Goal: Task Accomplishment & Management: Use online tool/utility

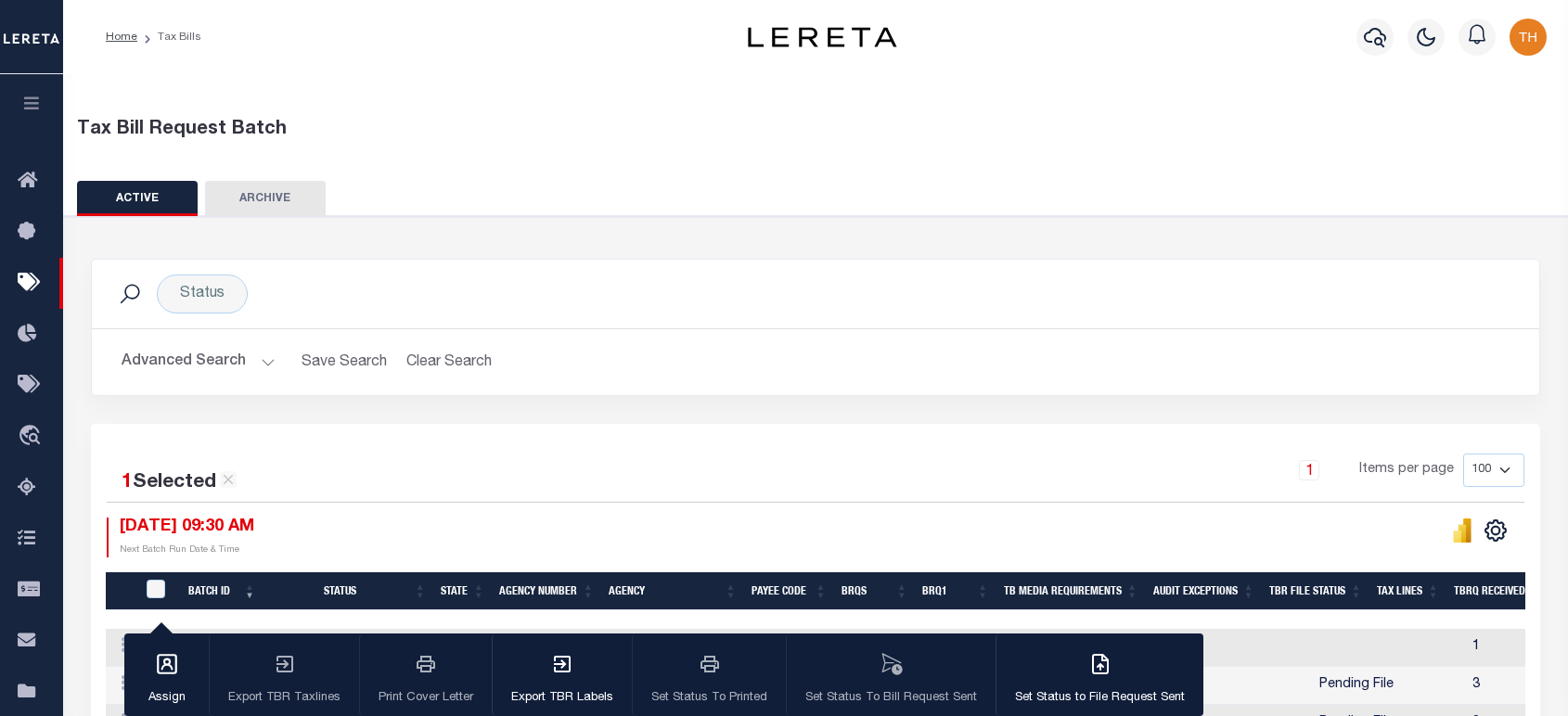
scroll to position [267, 0]
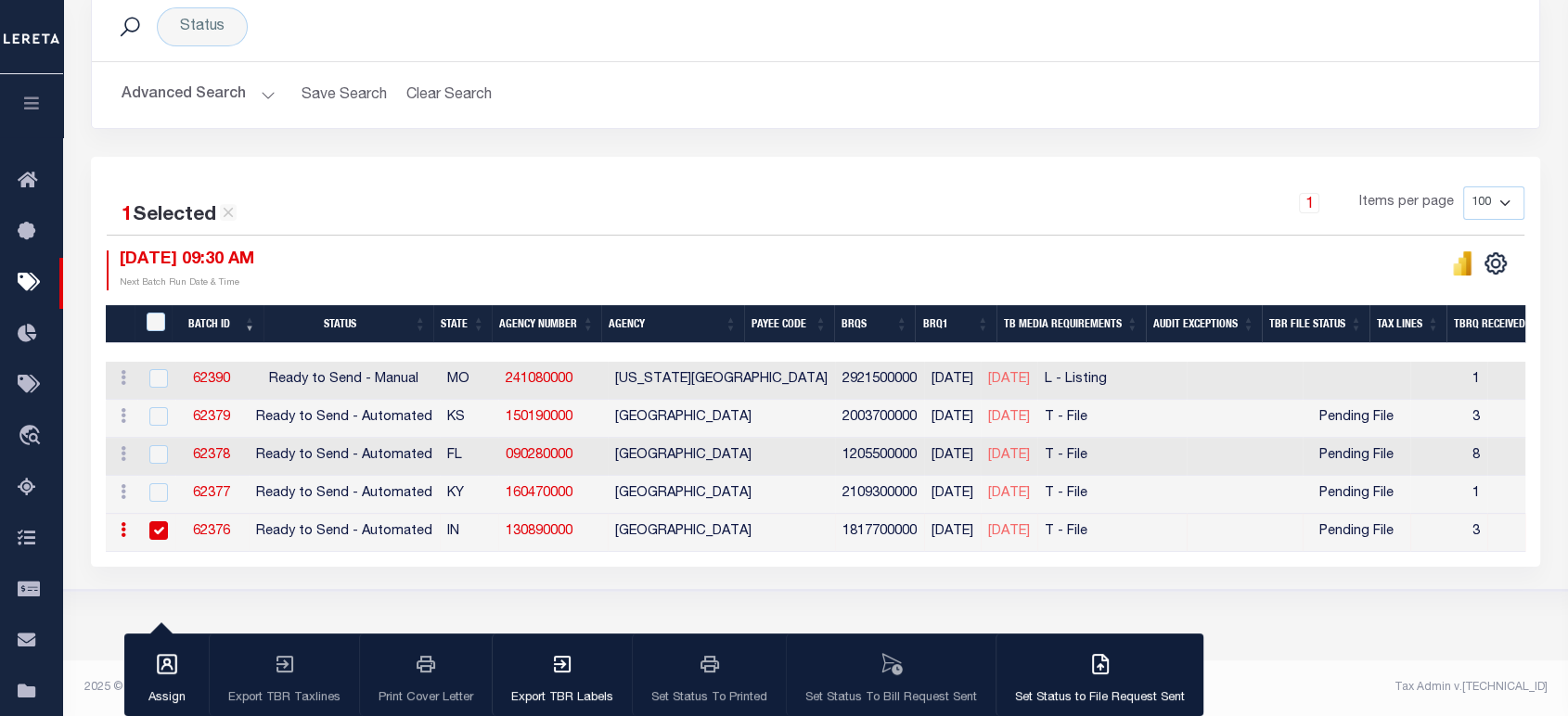
click at [25, 119] on button "button" at bounding box center [31, 106] width 63 height 63
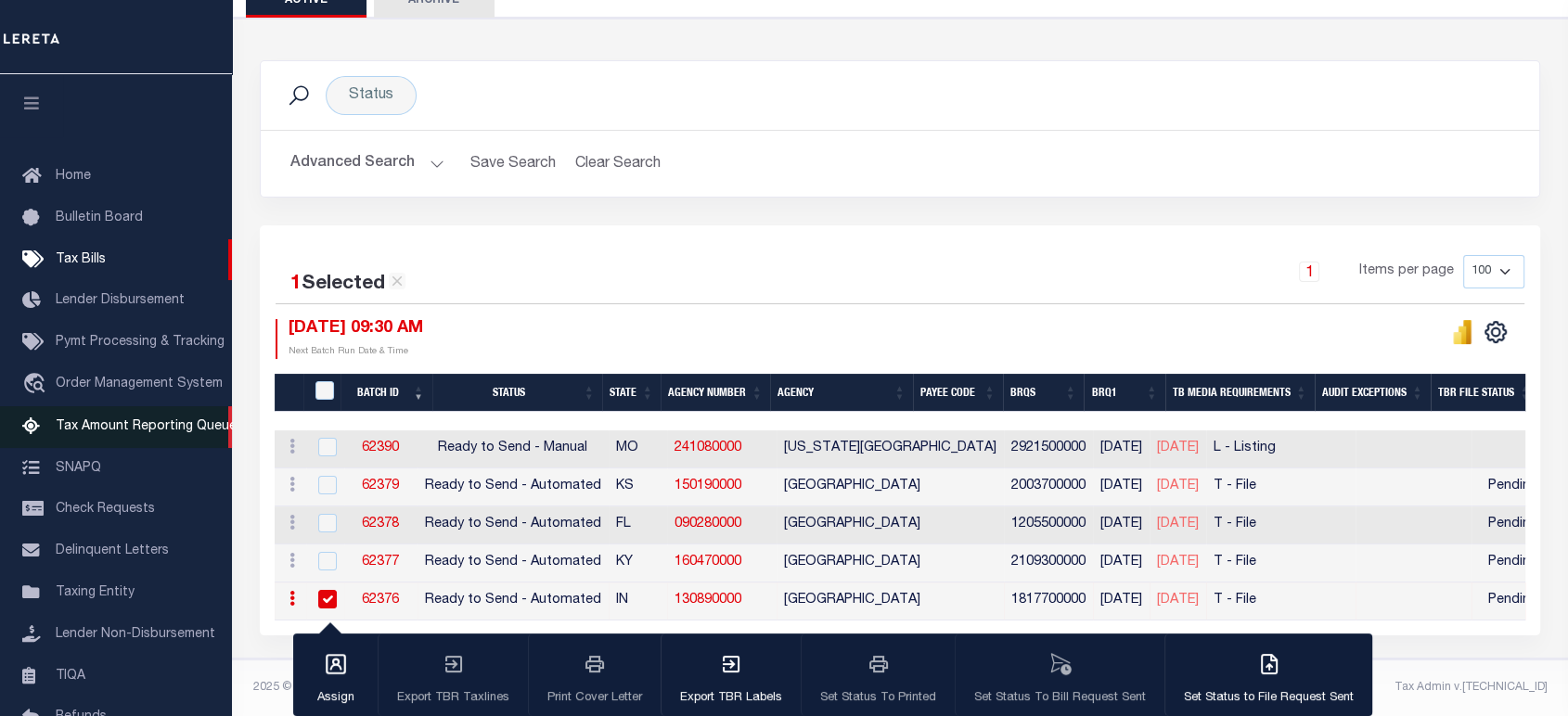
click at [130, 448] on link "Tax Amount Reporting Queue" at bounding box center [116, 427] width 232 height 42
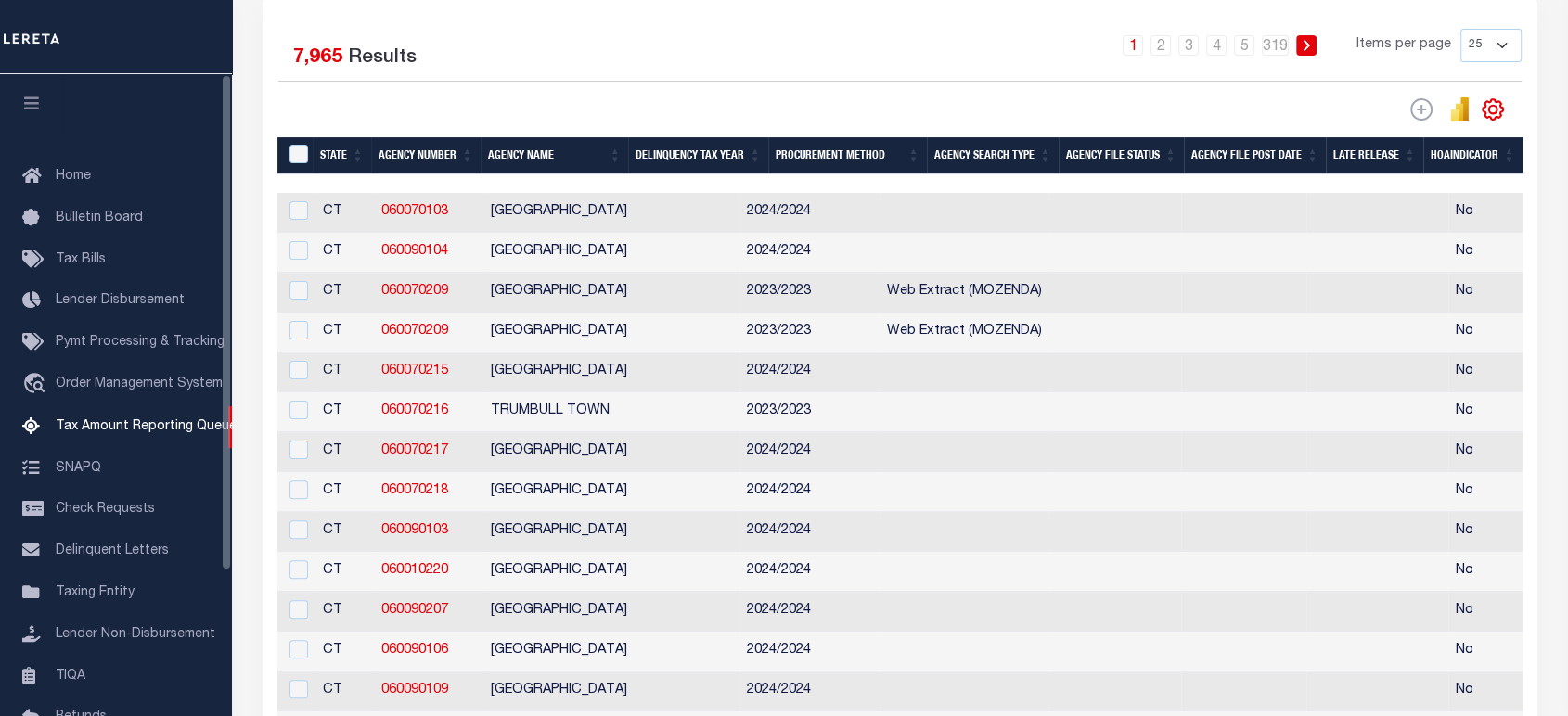
click at [27, 112] on icon "button" at bounding box center [32, 103] width 22 height 17
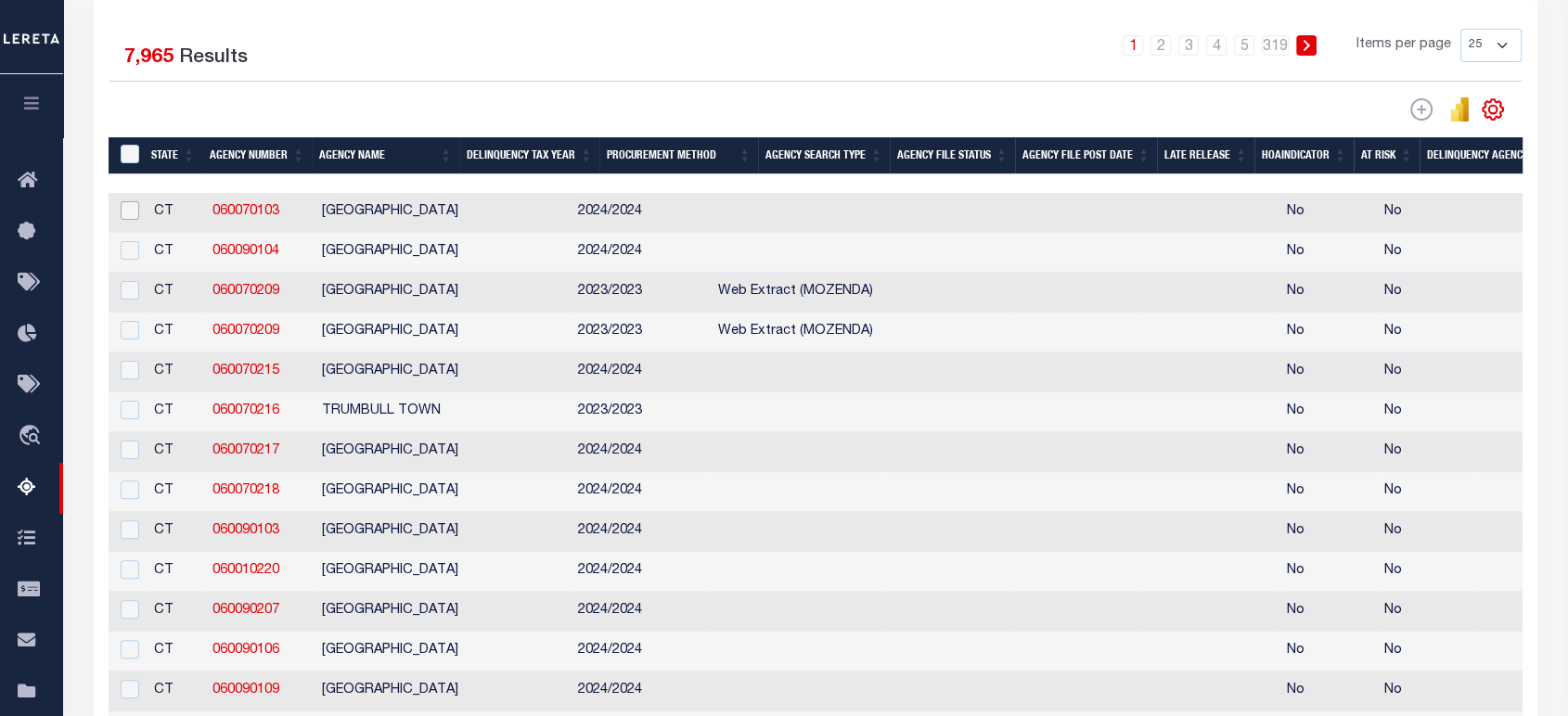
click at [130, 213] on input "checkbox" at bounding box center [129, 210] width 19 height 19
checkbox input "true"
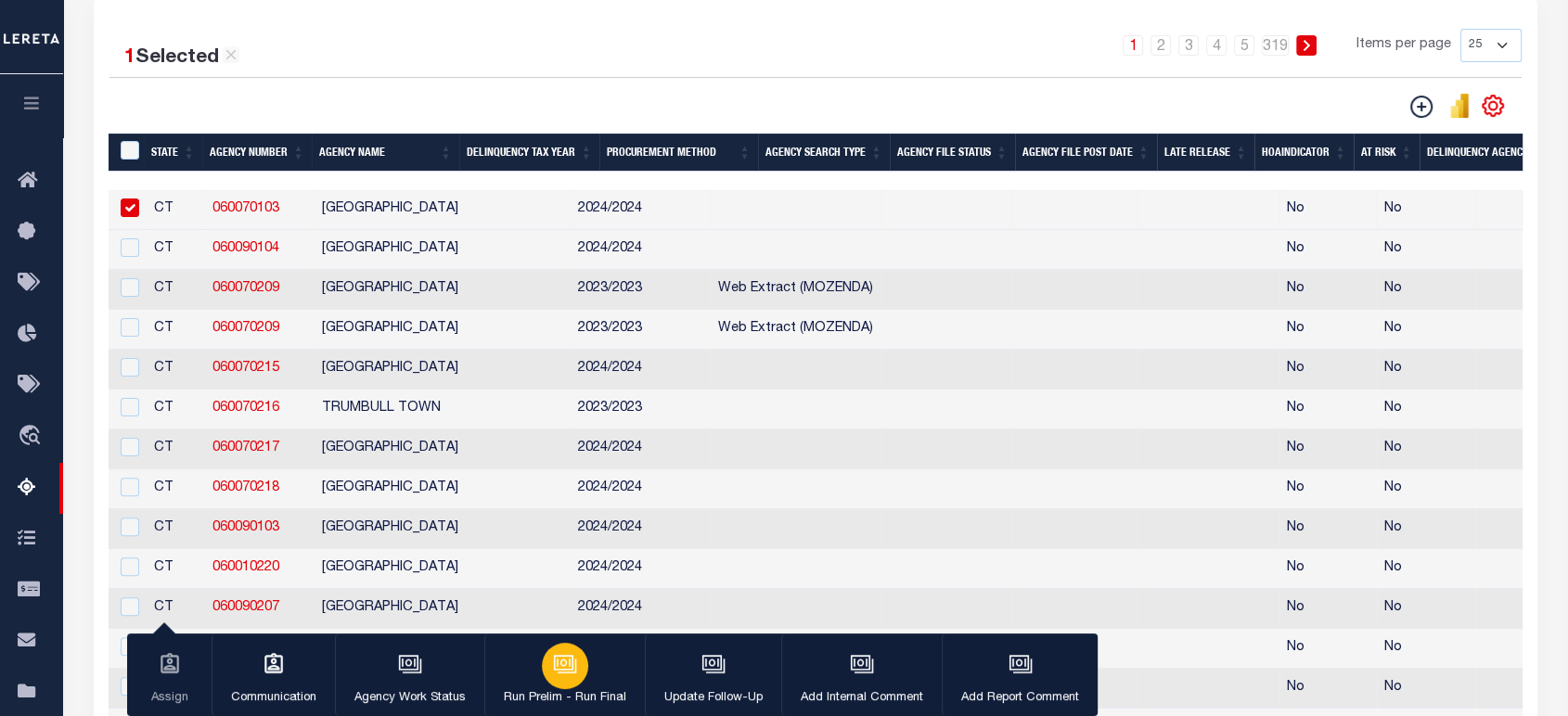
click at [583, 683] on button "Run Prelim - Run Final" at bounding box center [564, 675] width 161 height 83
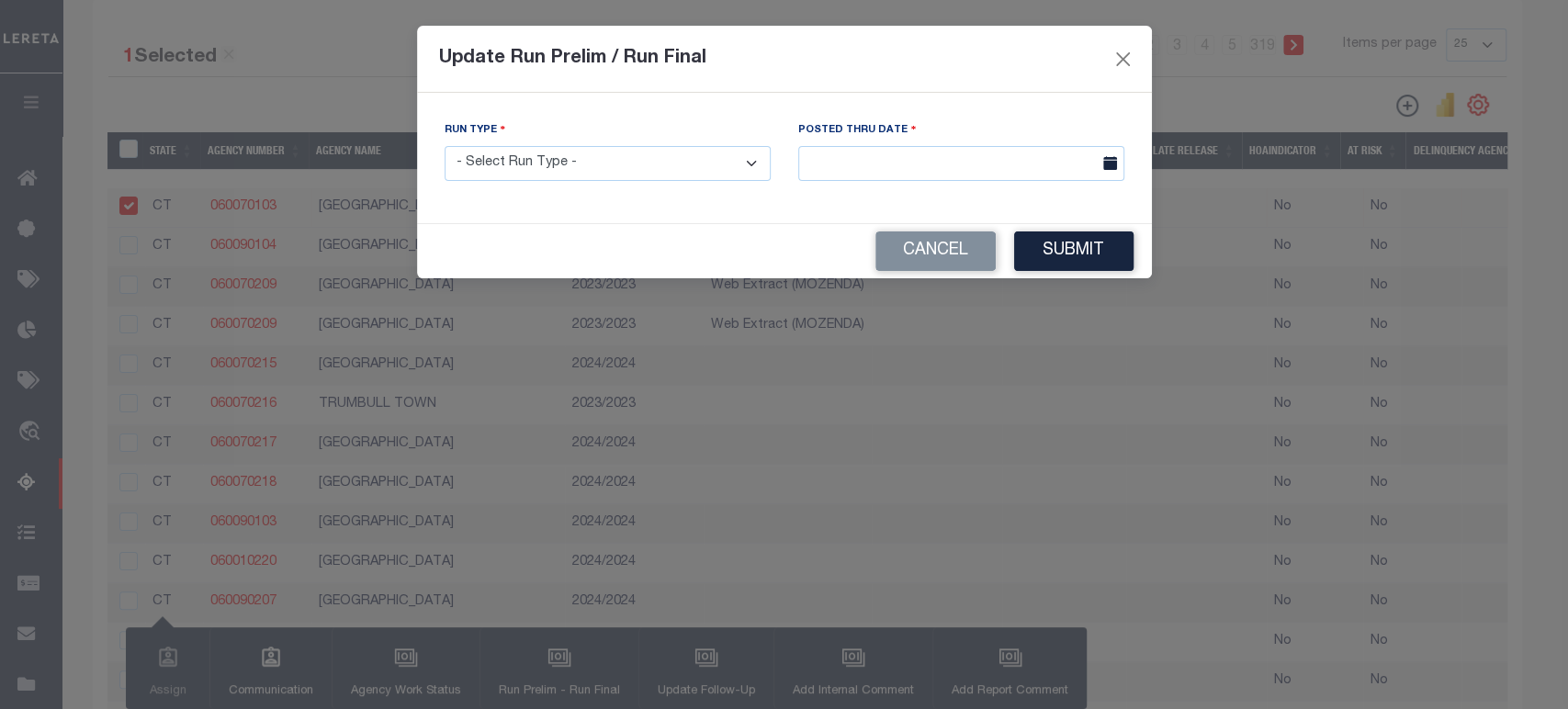
drag, startPoint x: 555, startPoint y: 161, endPoint x: 567, endPoint y: 178, distance: 20.8
click at [555, 161] on select "- Select Run Type - Prelim Run Final Run" at bounding box center [607, 164] width 326 height 36
select select "F"
click at [444, 146] on select "- Select Run Type - Prelim Run Final Run" at bounding box center [607, 164] width 326 height 36
drag, startPoint x: 800, startPoint y: 126, endPoint x: 921, endPoint y: 130, distance: 121.1
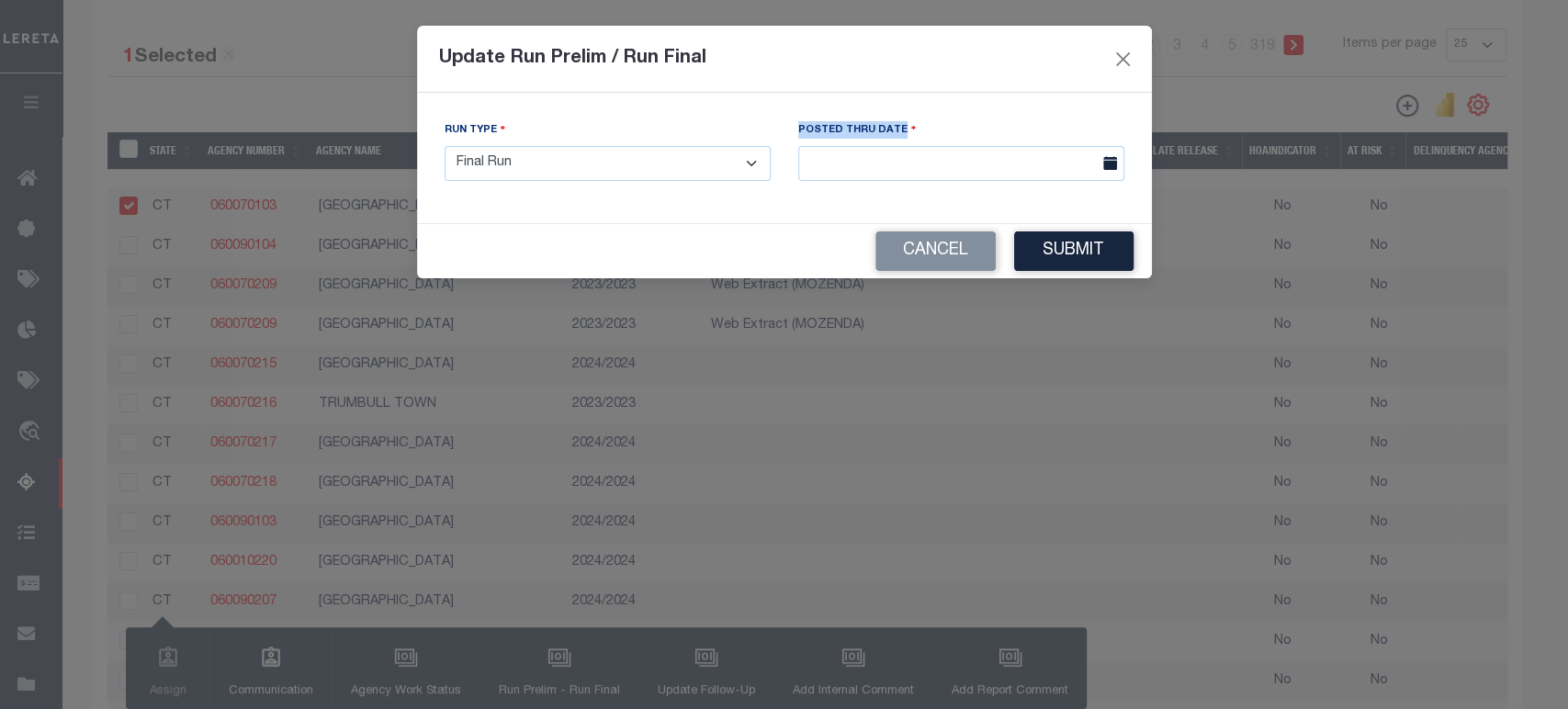
click at [913, 130] on div "Posted Thru Date" at bounding box center [962, 150] width 326 height 60
click at [974, 147] on input "text" at bounding box center [962, 164] width 326 height 36
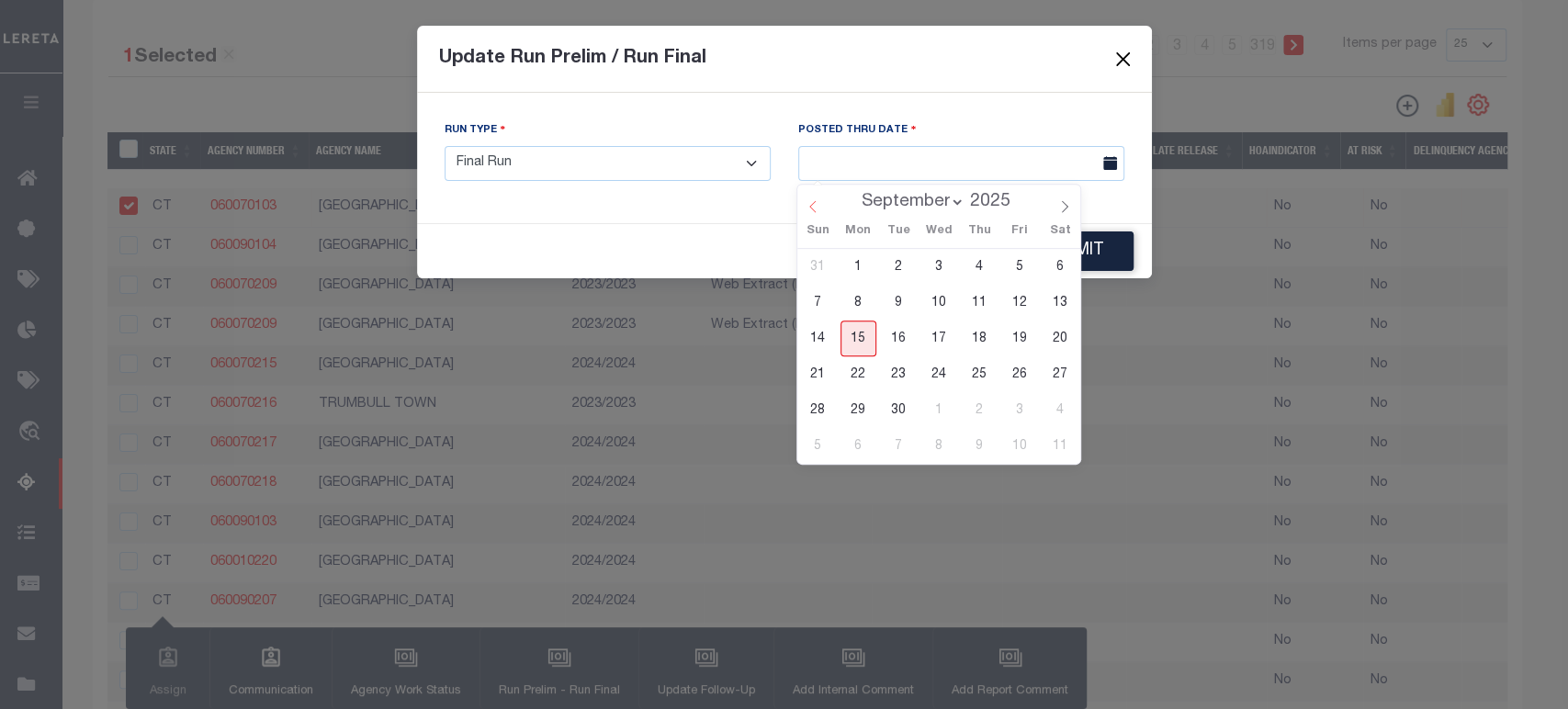
click at [814, 210] on icon at bounding box center [812, 206] width 13 height 13
select select "4"
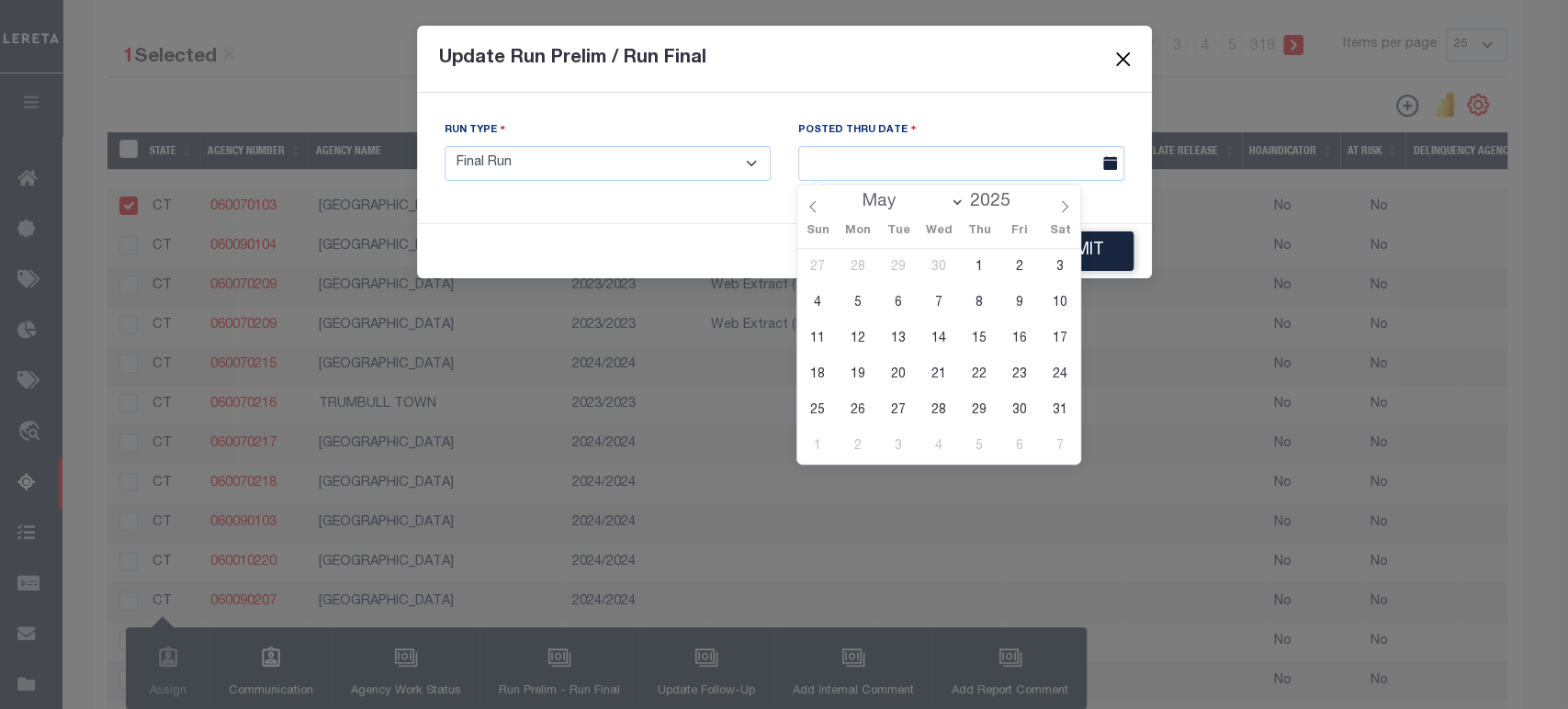
click at [1117, 64] on button "Close" at bounding box center [1122, 58] width 24 height 24
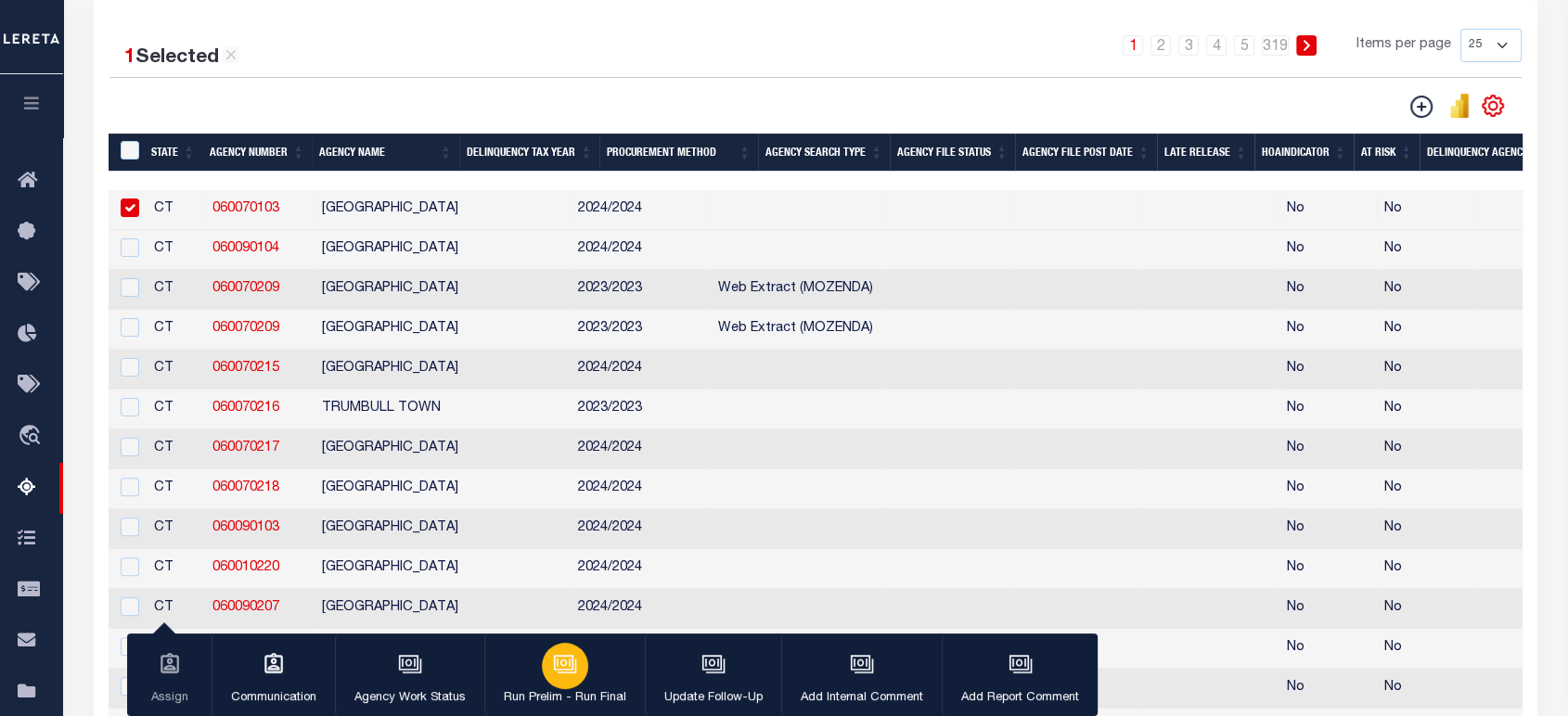
click at [580, 670] on div "button" at bounding box center [564, 665] width 46 height 46
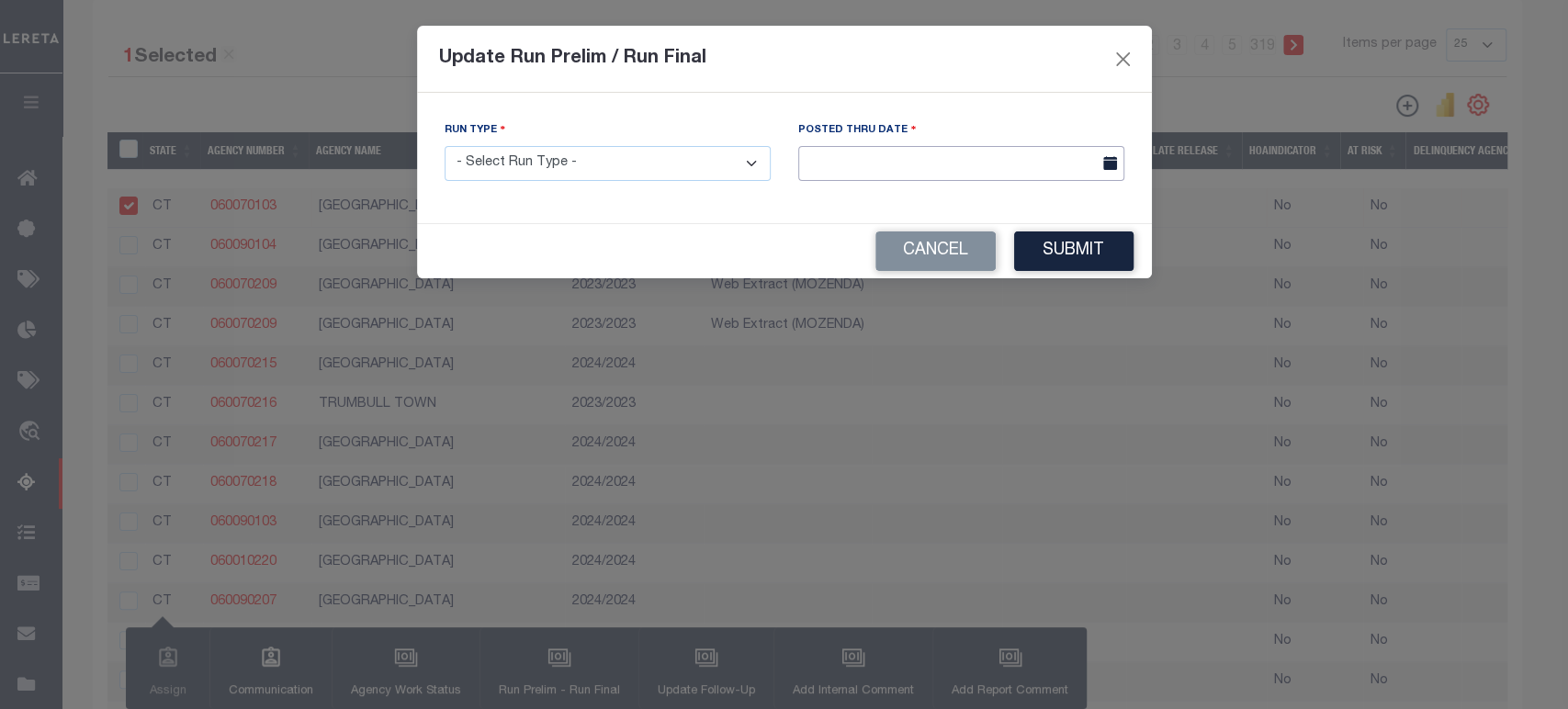
click at [842, 156] on input "text" at bounding box center [962, 164] width 326 height 36
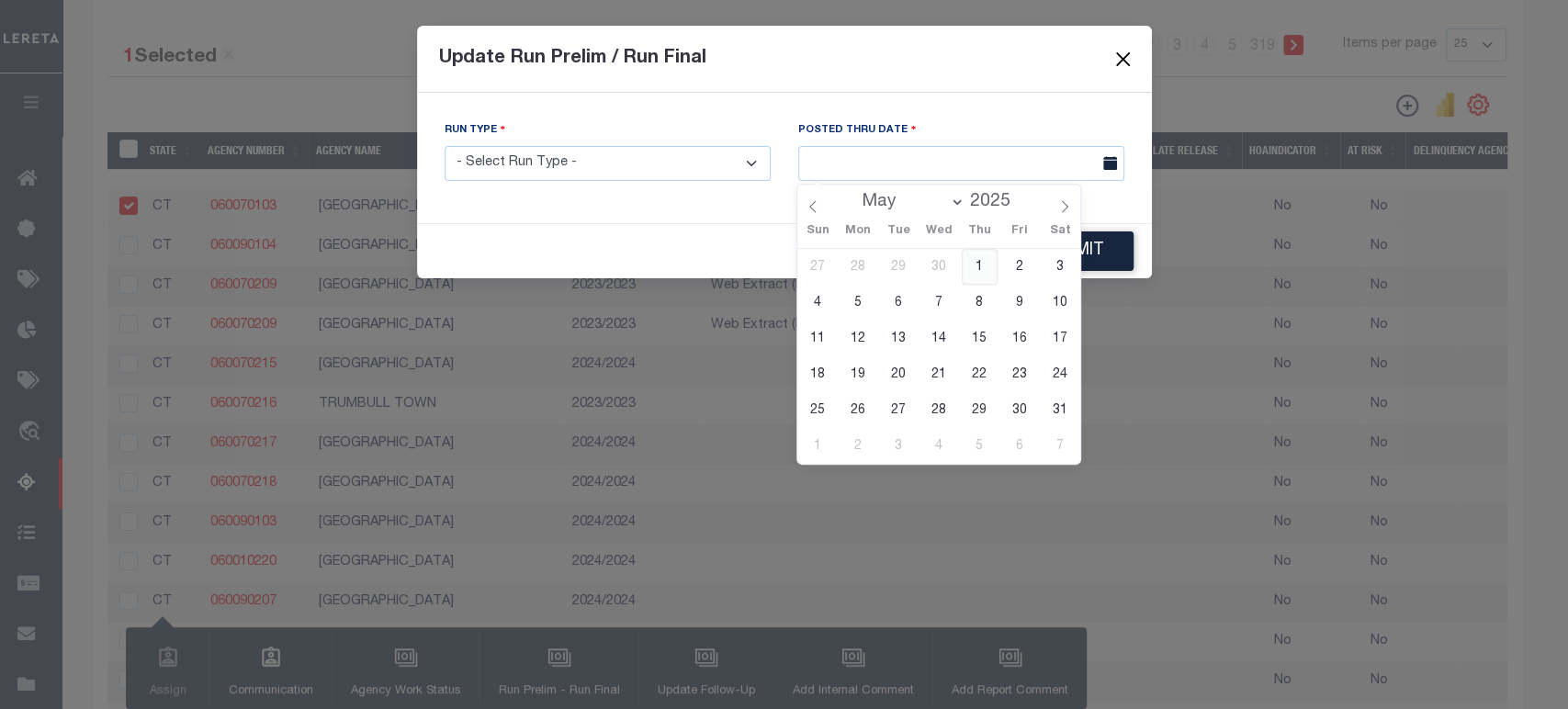
click at [972, 269] on span "1" at bounding box center [979, 267] width 36 height 36
type input "[DATE]"
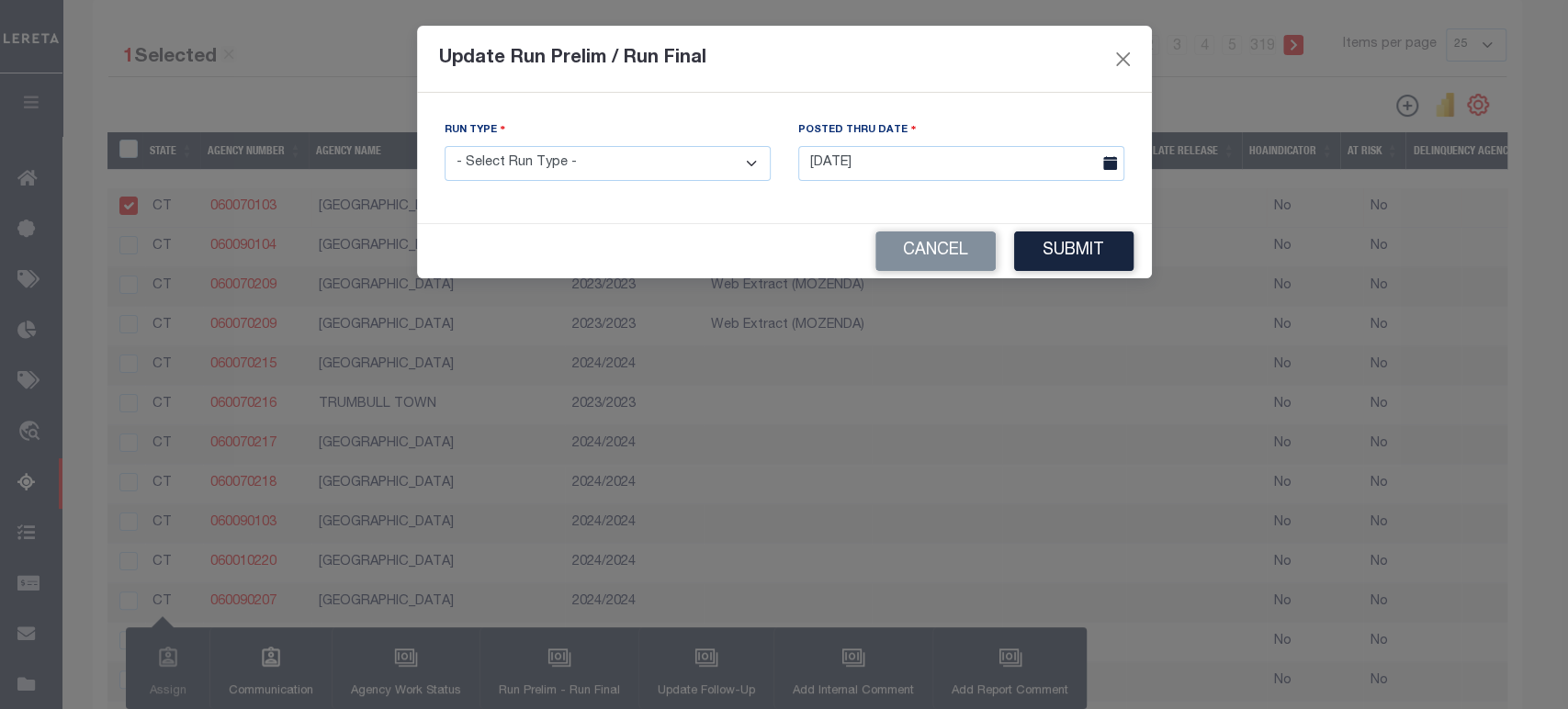
click at [473, 173] on select "- Select Run Type - Prelim Run Final Run" at bounding box center [607, 164] width 326 height 36
select select "F"
click at [444, 146] on select "- Select Run Type - Prelim Run Final Run" at bounding box center [607, 164] width 326 height 36
drag, startPoint x: 795, startPoint y: 131, endPoint x: 904, endPoint y: 132, distance: 109.0
click at [904, 132] on div "Posted Thru Date [DATE]" at bounding box center [961, 158] width 353 height 76
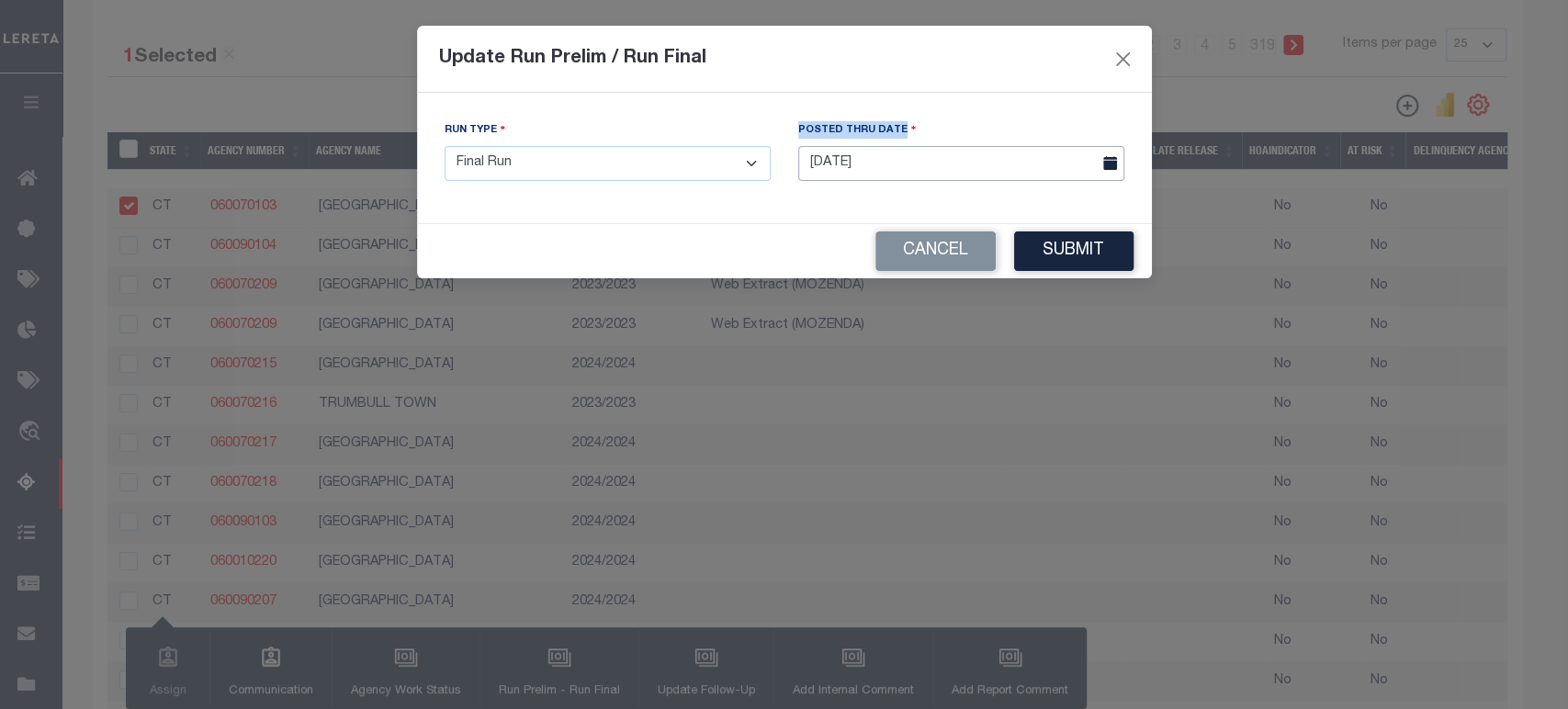
click at [874, 178] on body "Home Tax Amount Reporting Queue Profile" at bounding box center [784, 474] width 1568 height 1763
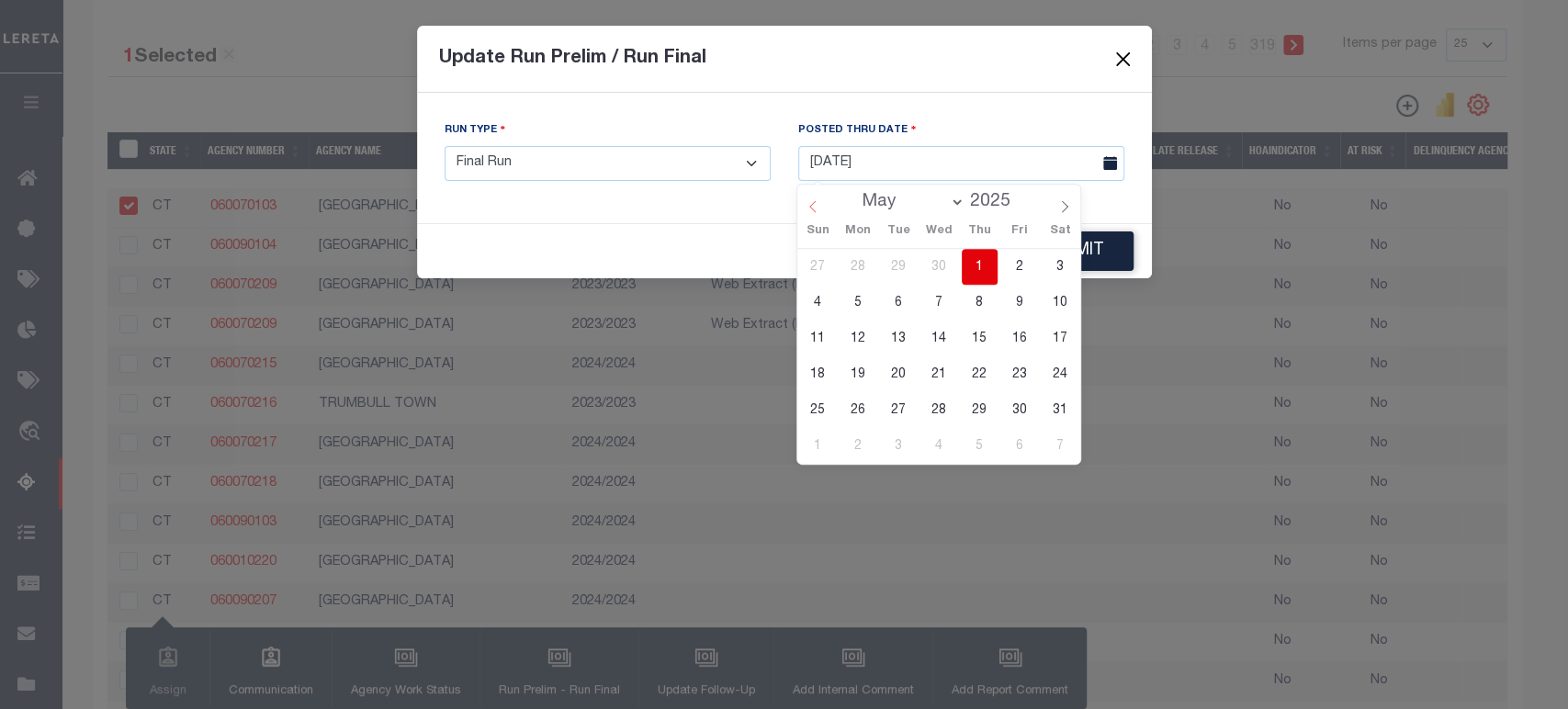
click at [818, 206] on icon at bounding box center [812, 206] width 13 height 13
click at [1070, 207] on icon at bounding box center [1064, 206] width 13 height 13
click at [816, 208] on icon at bounding box center [812, 206] width 13 height 13
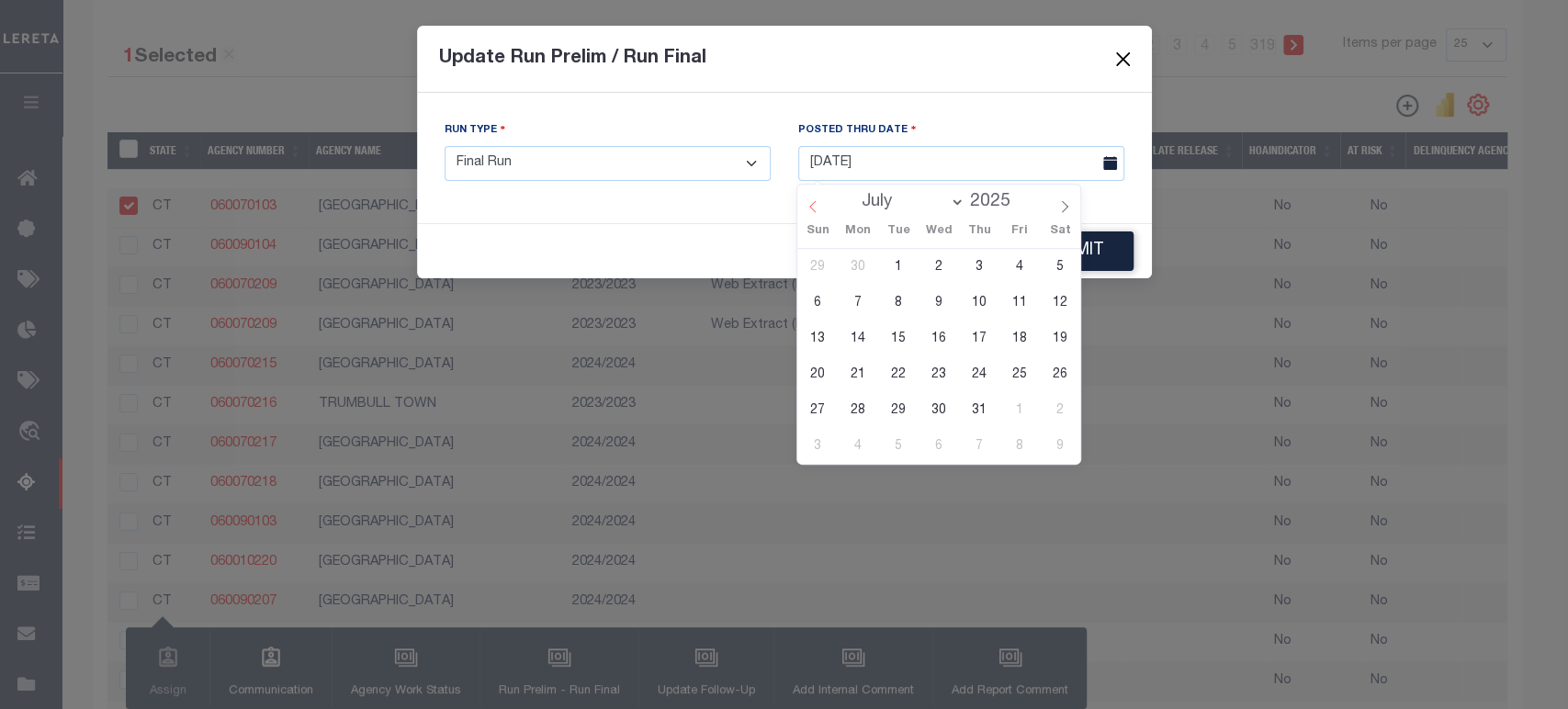
select select "5"
click at [1121, 63] on button "Close" at bounding box center [1122, 58] width 24 height 24
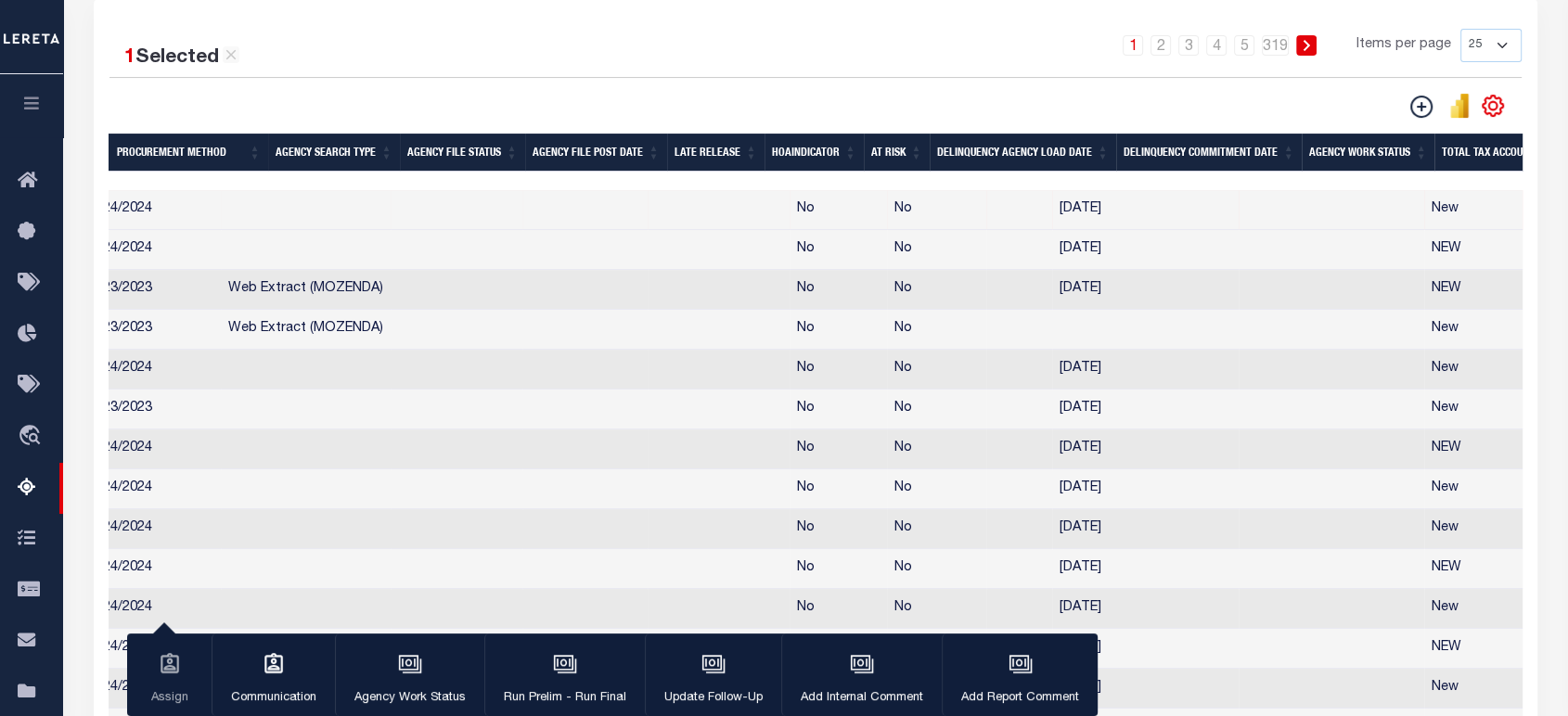
scroll to position [0, 499]
